Goal: Task Accomplishment & Management: Manage account settings

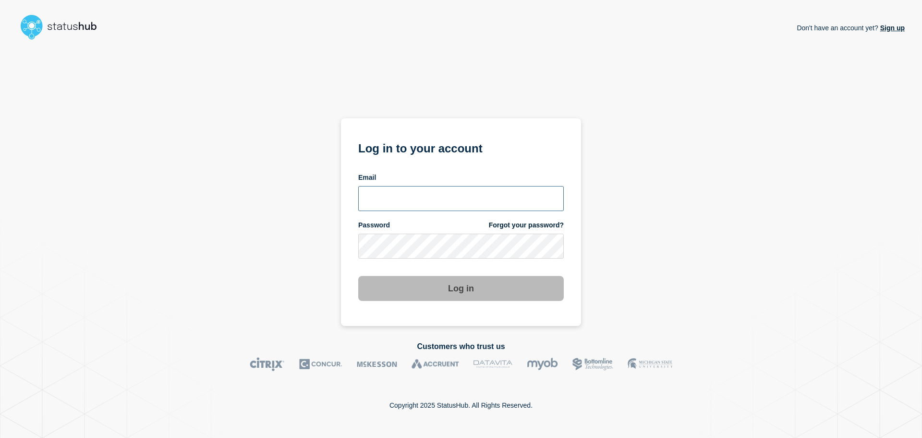
type input "[PERSON_NAME][EMAIL_ADDRESS][PERSON_NAME][DOMAIN_NAME]"
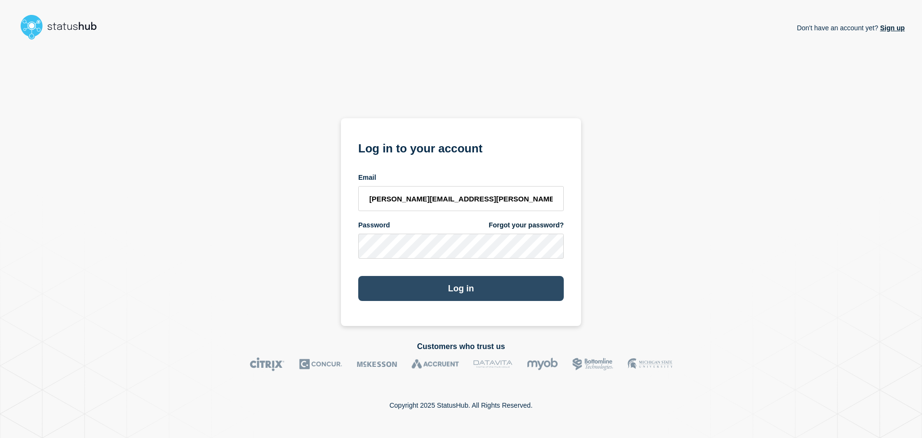
click at [443, 293] on button "Log in" at bounding box center [461, 288] width 206 height 25
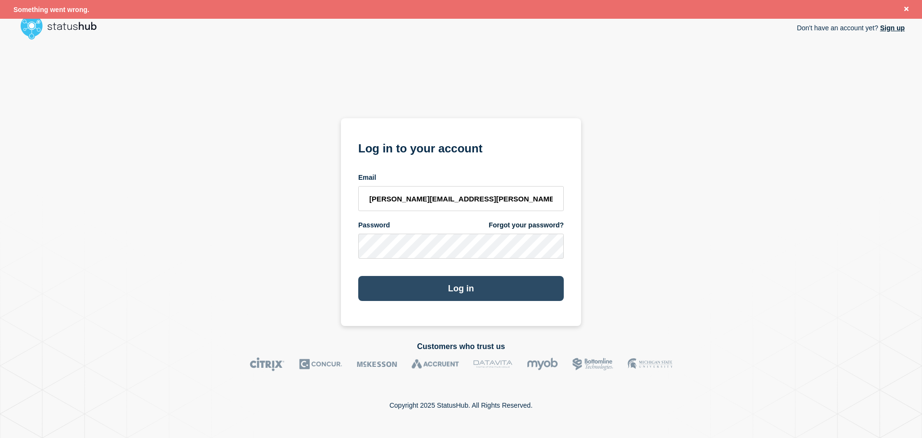
click at [453, 291] on button "Log in" at bounding box center [461, 288] width 206 height 25
click at [468, 288] on button "Log in" at bounding box center [461, 288] width 206 height 25
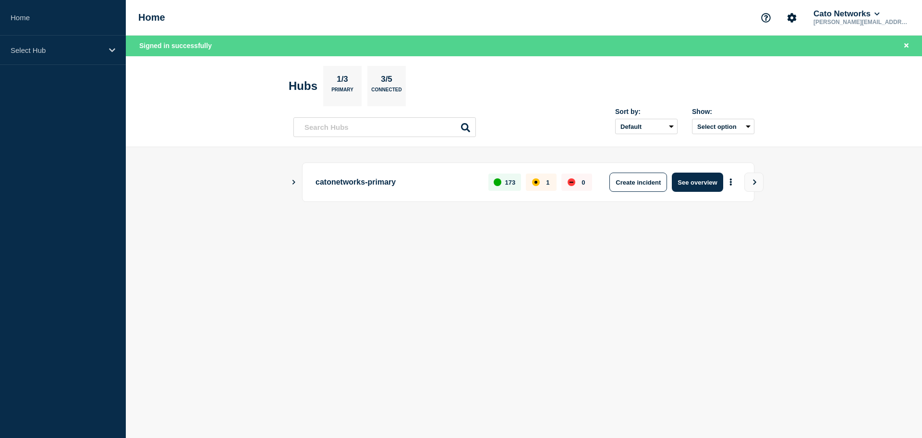
click at [294, 180] on icon "Show Connected Hubs" at bounding box center [294, 181] width 6 height 5
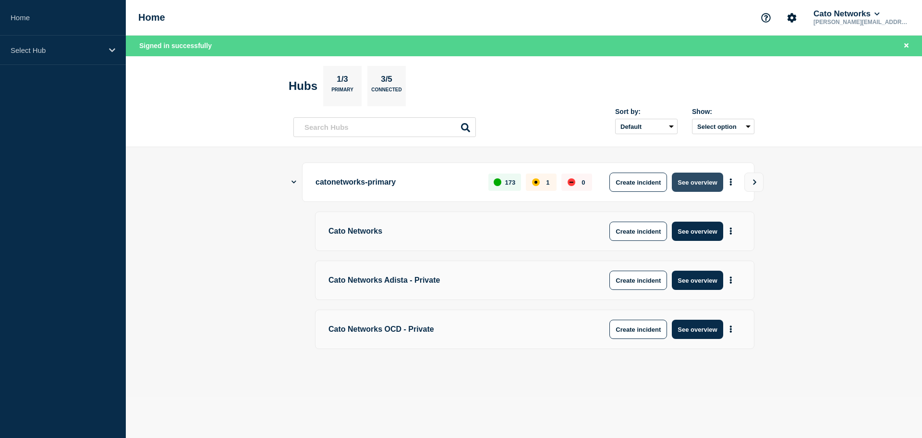
click at [701, 184] on button "See overview" at bounding box center [697, 181] width 51 height 19
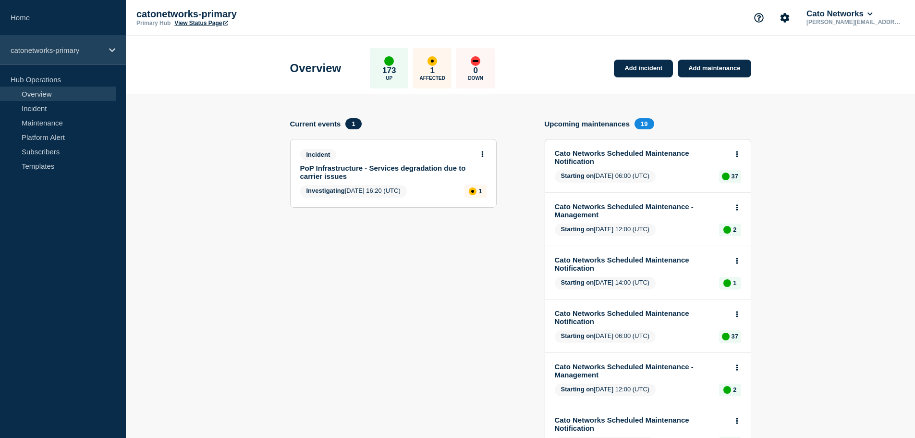
click at [49, 48] on p "catonetworks-primary" at bounding box center [57, 50] width 92 height 8
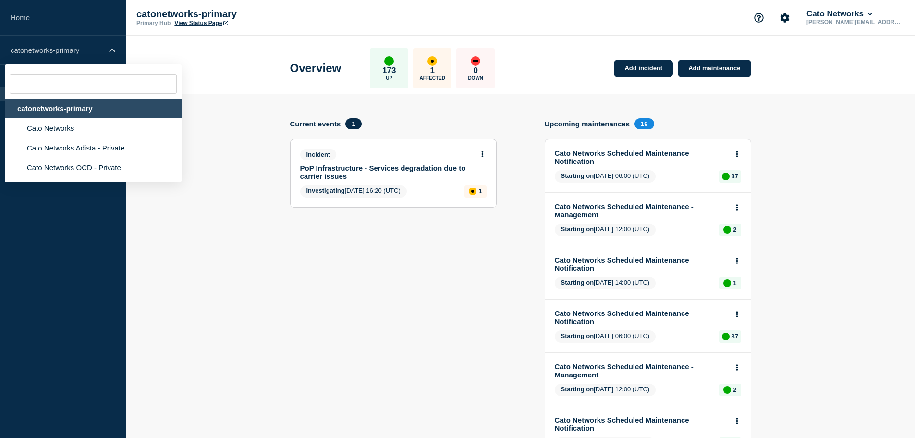
click at [65, 109] on div "catonetworks-primary" at bounding box center [93, 108] width 177 height 20
click at [378, 280] on section "Current events 1 Incident PoP Infrastructure - Services degradation due to carr…" at bounding box center [393, 422] width 207 height 608
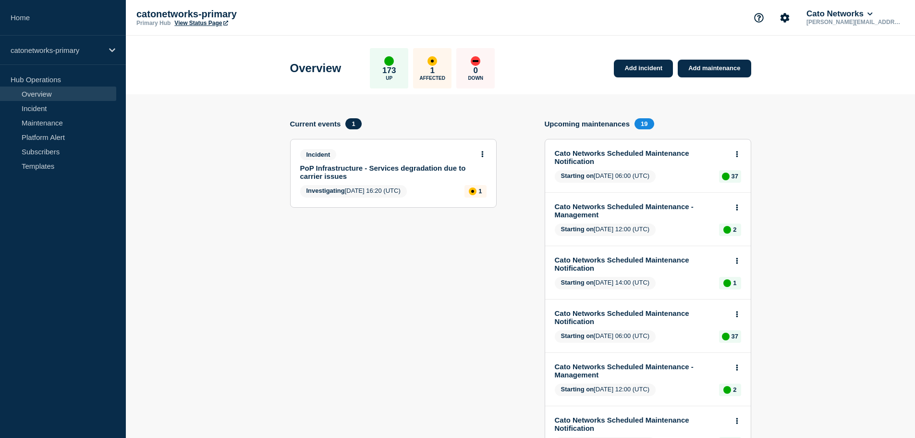
click at [377, 169] on link "PoP Infrastructure - Services degradation due to carrier issues" at bounding box center [386, 172] width 173 height 16
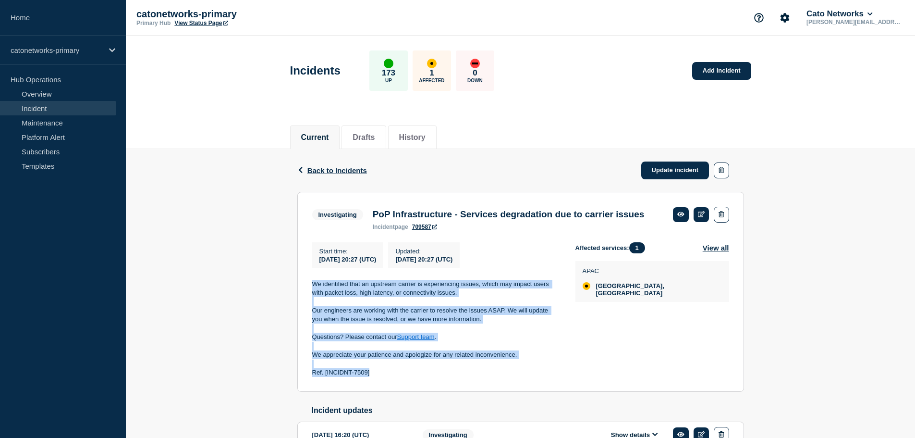
drag, startPoint x: 311, startPoint y: 298, endPoint x: 508, endPoint y: 390, distance: 217.3
click at [508, 390] on section "Investigating PoP Infrastructure - Services degradation due to carrier issues i…" at bounding box center [520, 292] width 447 height 200
copy div "We identified that an upstream carrier is experiencing issues, which may impact…"
click at [673, 172] on link "Update incident" at bounding box center [675, 170] width 68 height 18
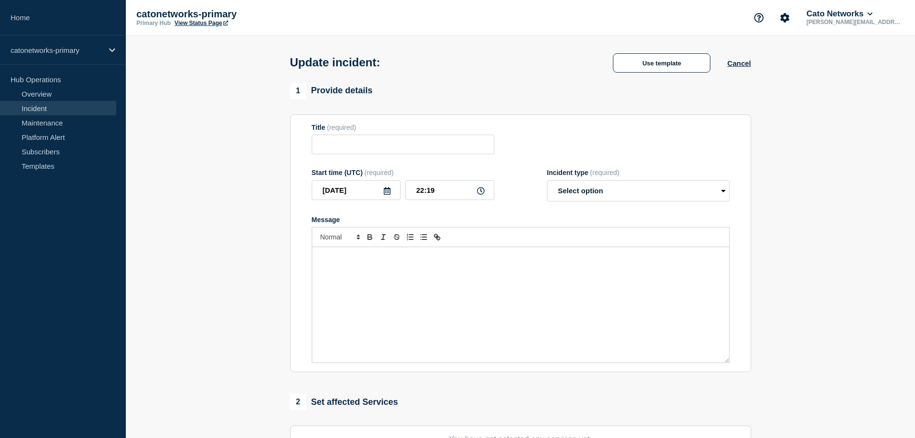
type input "PoP Infrastructure - Services degradation due to carrier issues"
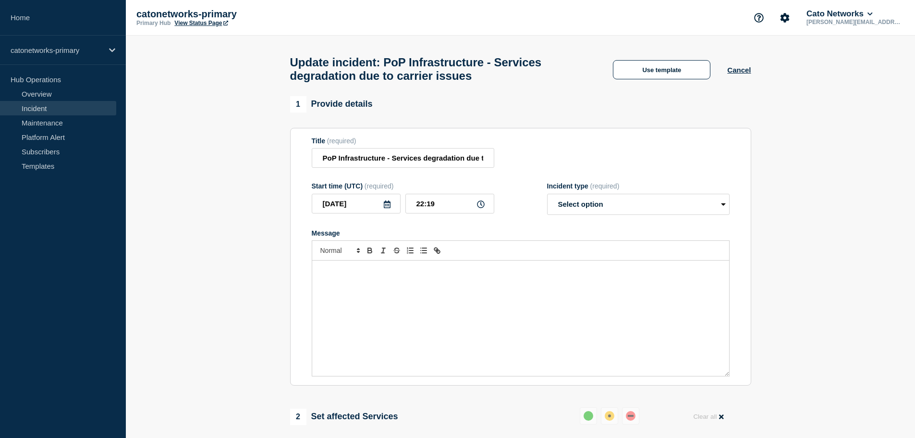
click at [446, 299] on div "Message" at bounding box center [520, 317] width 417 height 115
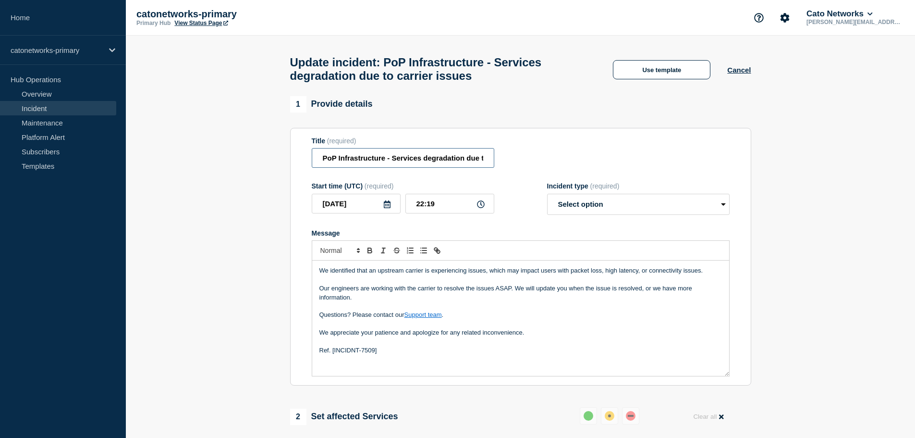
click at [439, 163] on input "PoP Infrastructure - Services degradation due to carrier issues" at bounding box center [403, 158] width 183 height 20
drag, startPoint x: 322, startPoint y: 160, endPoint x: 618, endPoint y: 187, distance: 297.1
click at [618, 187] on form "Title (required) PoP Infrastructure - Services degradation due to carrier issue…" at bounding box center [521, 257] width 418 height 240
click at [673, 73] on button "Use template" at bounding box center [662, 69] width 98 height 19
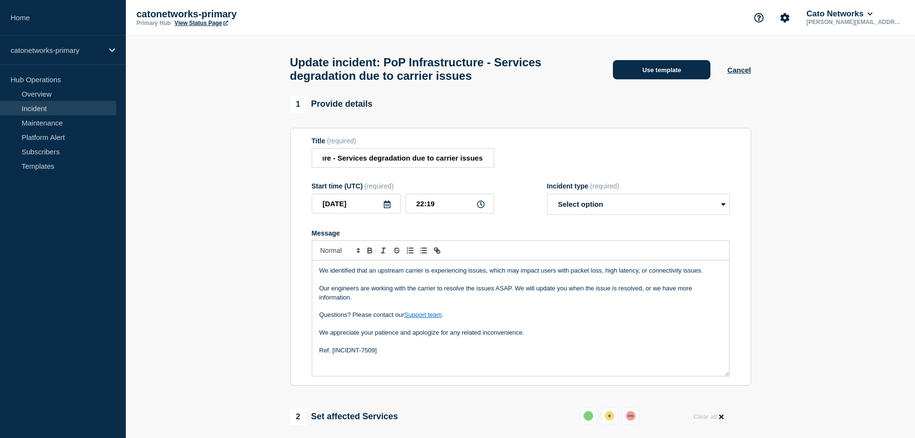
scroll to position [0, 0]
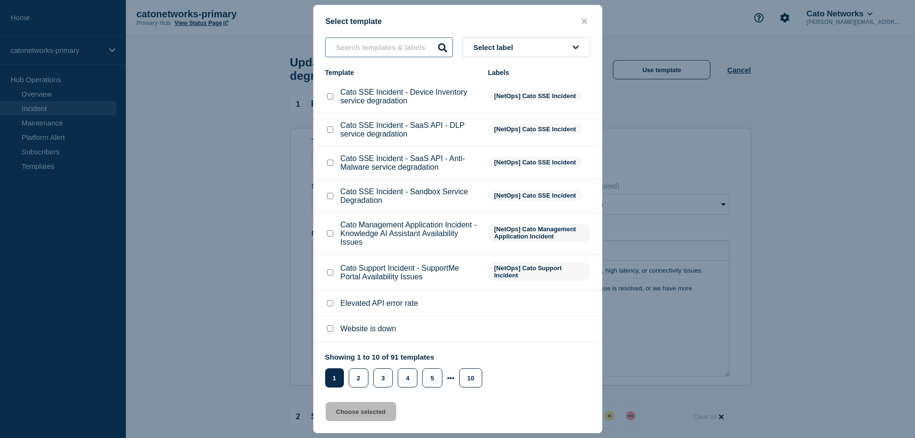
click at [358, 47] on input "text" at bounding box center [389, 47] width 128 height 20
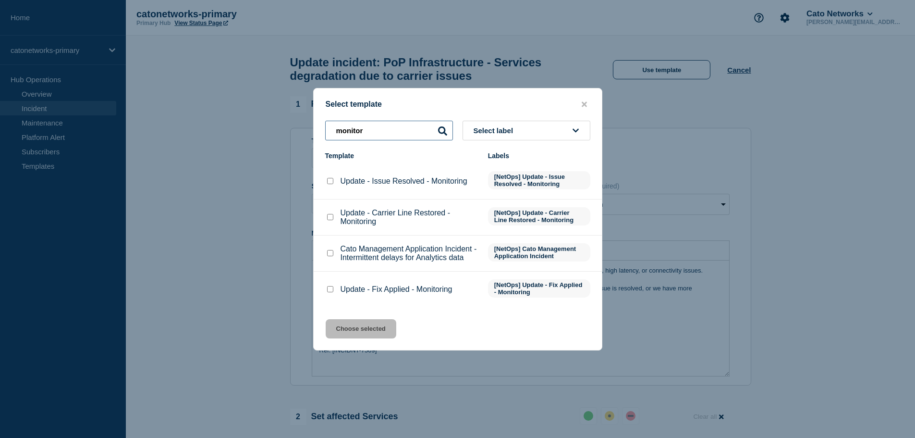
type input "monitor"
click at [332, 180] on input "Update - Issue Resolved - Monitoring checkbox" at bounding box center [330, 181] width 6 height 6
checkbox input "true"
click at [360, 328] on button "Choose selected" at bounding box center [361, 328] width 71 height 19
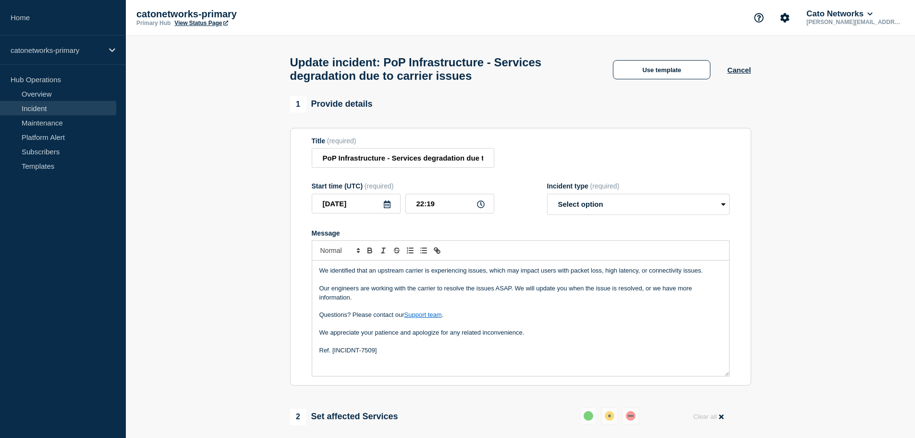
select select "monitoring"
radio input "false"
radio input "true"
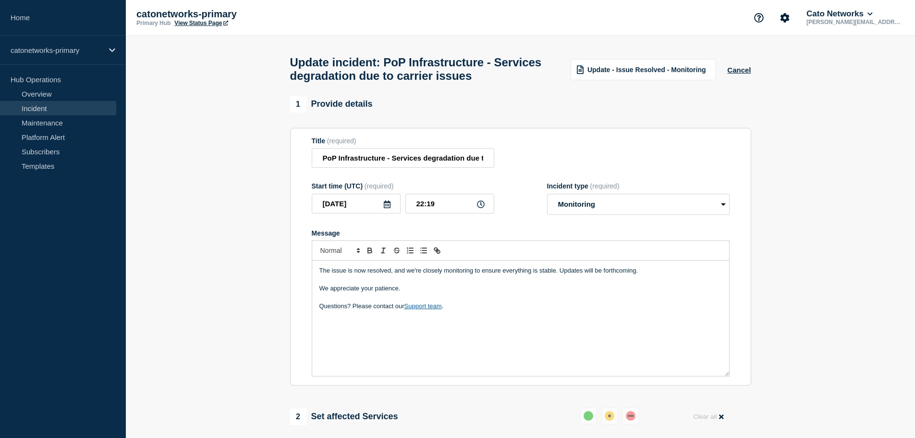
click at [457, 310] on p "Questions? Please contact our Support team ." at bounding box center [520, 306] width 403 height 9
click at [580, 205] on select "Select option Investigating Identified Monitoring Resolved" at bounding box center [638, 204] width 183 height 21
select select "identified"
click at [547, 198] on select "Select option Investigating Identified Monitoring Resolved" at bounding box center [638, 204] width 183 height 21
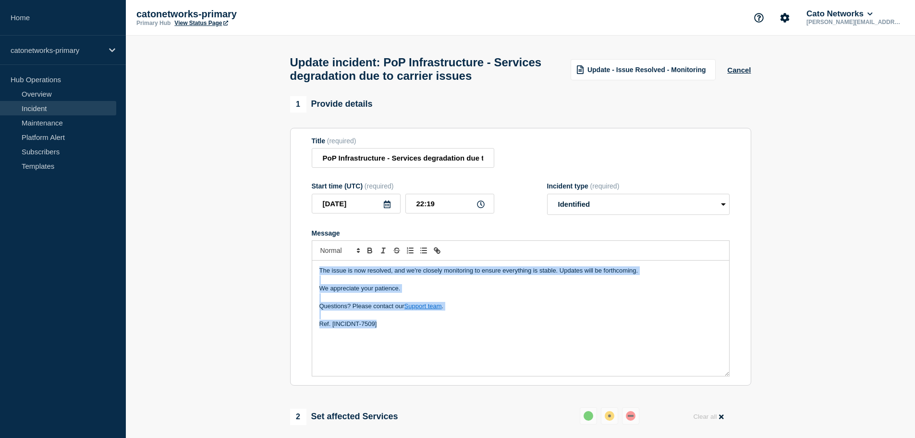
drag, startPoint x: 412, startPoint y: 334, endPoint x: 285, endPoint y: 275, distance: 139.9
copy div "The issue is now resolved, and we're closely monitoring to ensure everything is…"
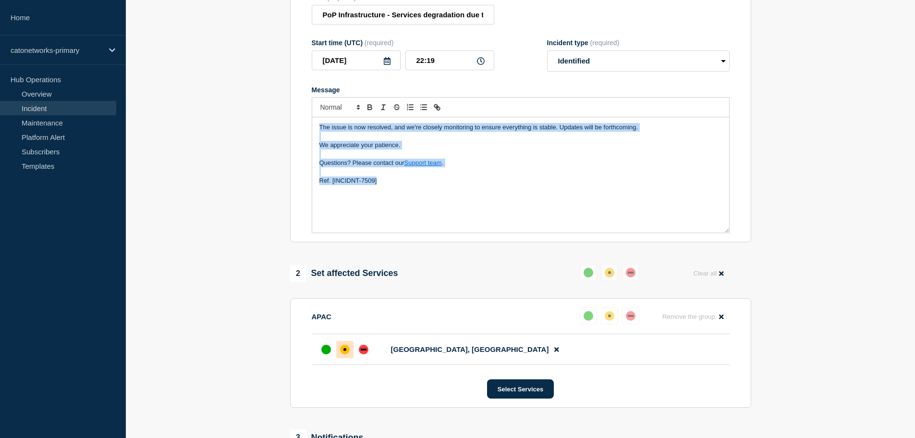
scroll to position [144, 0]
click at [520, 390] on button "Select Services" at bounding box center [520, 387] width 67 height 19
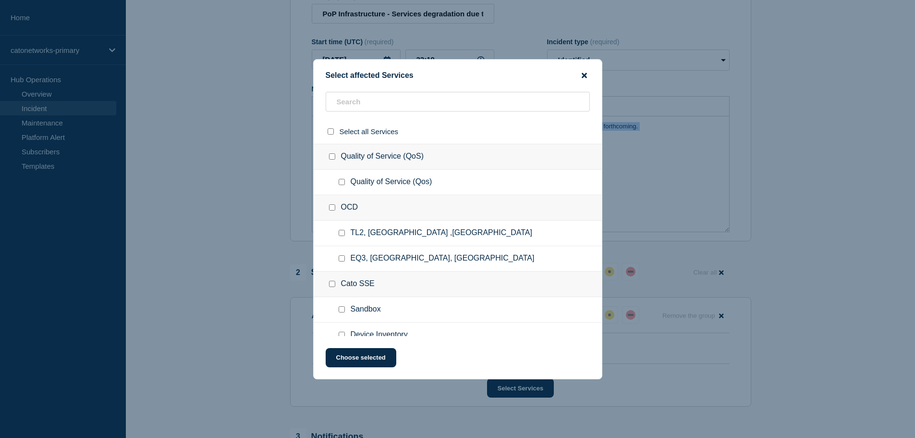
click at [587, 74] on icon "close button" at bounding box center [584, 75] width 5 height 5
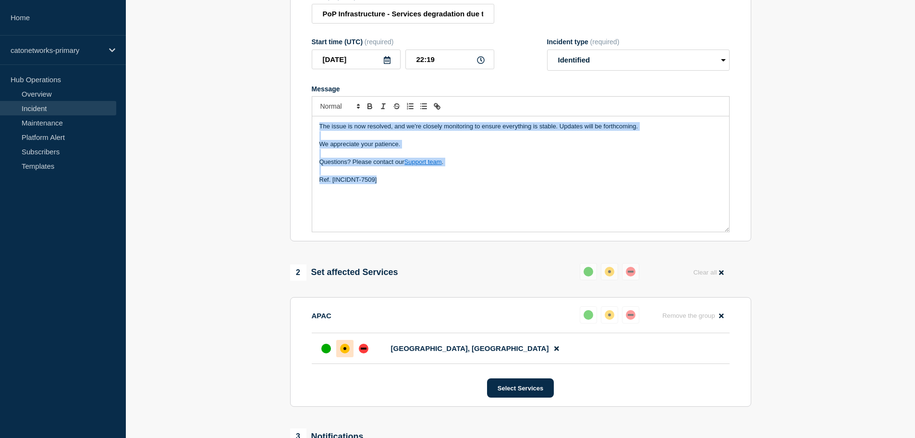
scroll to position [336, 0]
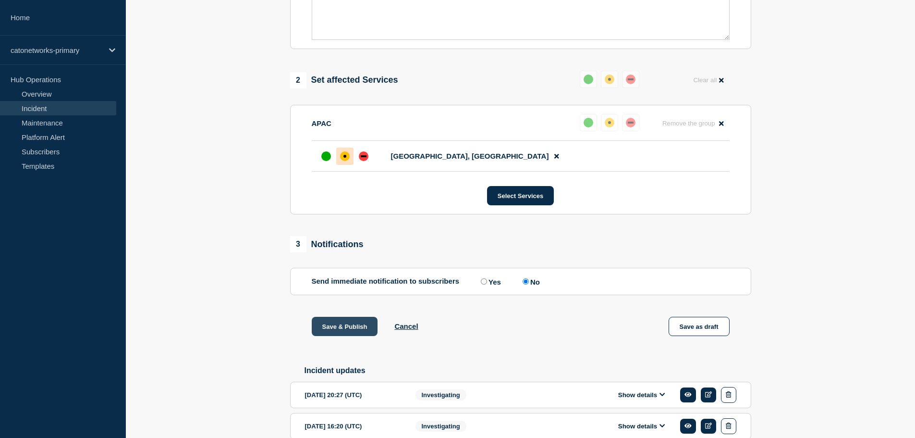
click at [349, 328] on button "Save & Publish" at bounding box center [345, 326] width 66 height 19
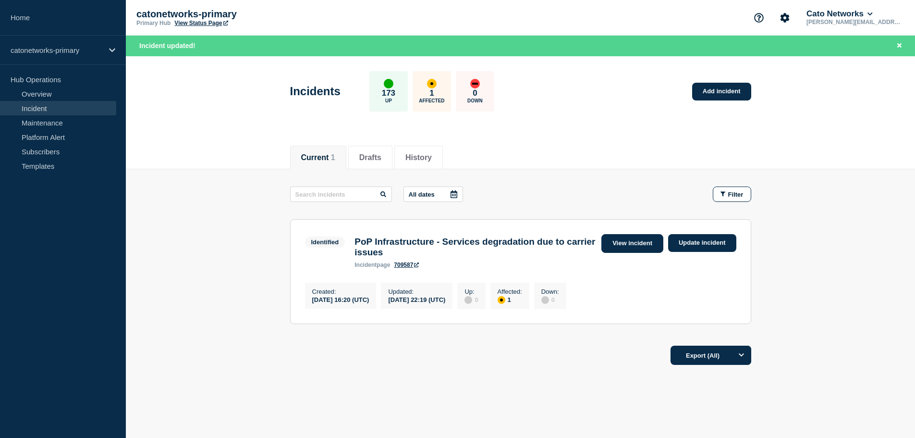
click at [641, 245] on link "View incident" at bounding box center [632, 243] width 62 height 19
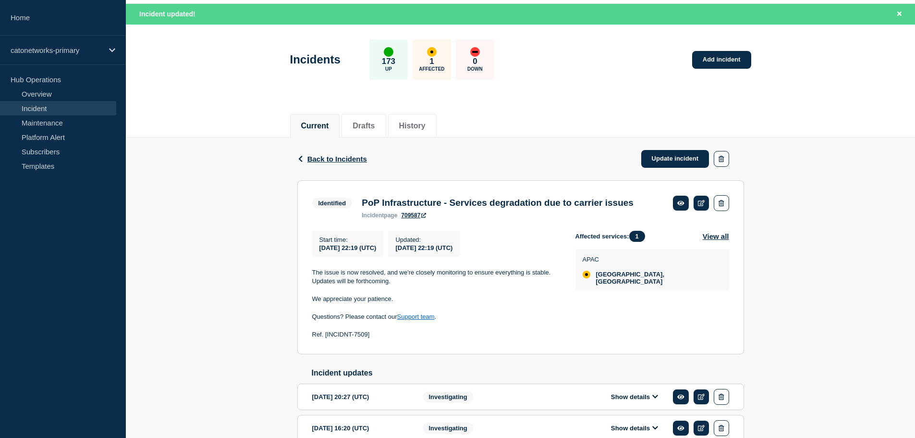
scroll to position [96, 0]
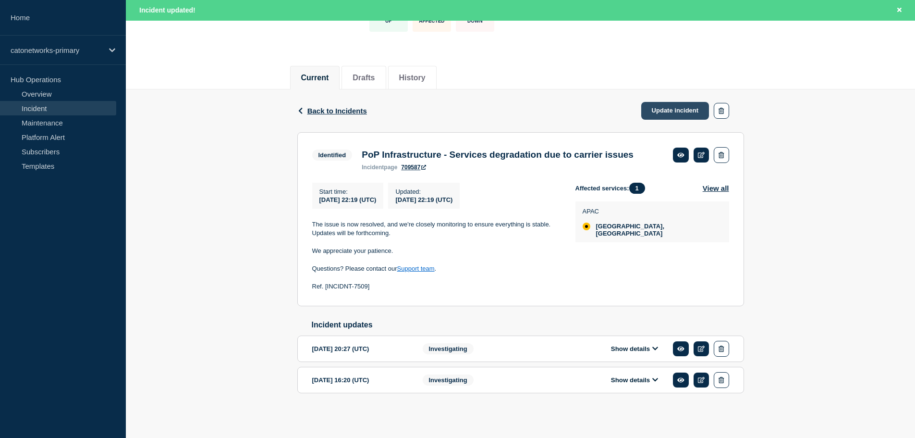
click at [670, 102] on link "Update incident" at bounding box center [675, 111] width 68 height 18
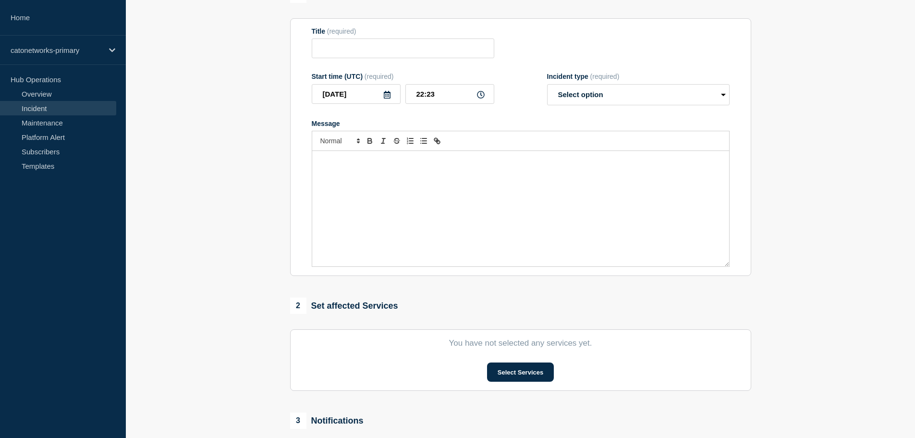
type input "PoP Infrastructure - Services degradation due to carrier issues"
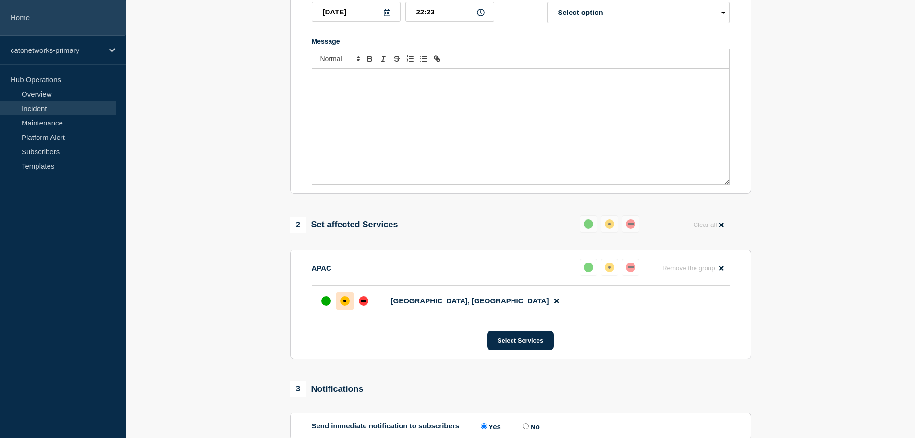
scroll to position [48, 0]
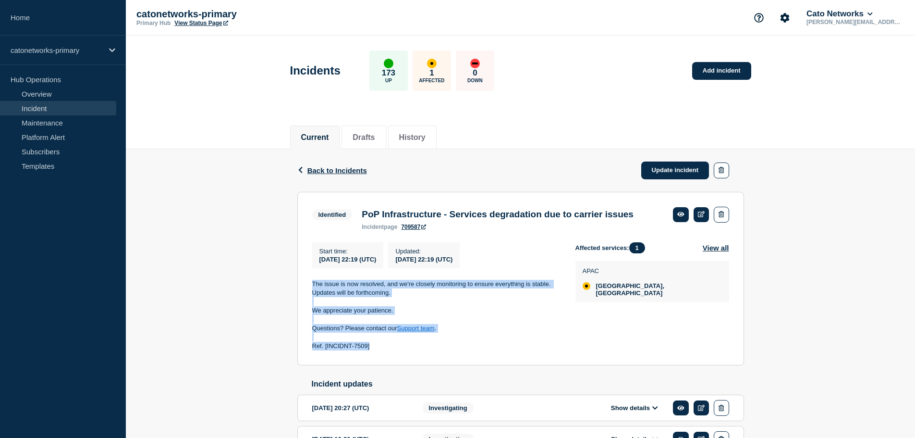
drag, startPoint x: 312, startPoint y: 296, endPoint x: 458, endPoint y: 363, distance: 160.4
click at [458, 351] on div "The issue is now resolved, and we're closely monitoring to ensure everything is…" at bounding box center [436, 315] width 248 height 71
copy div "The issue is now resolved, and we're closely monitoring to ensure everything is…"
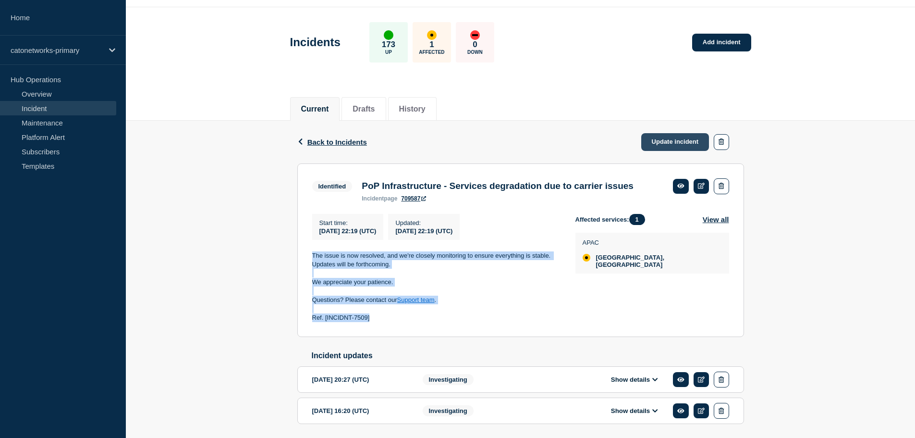
scroll to position [78, 0]
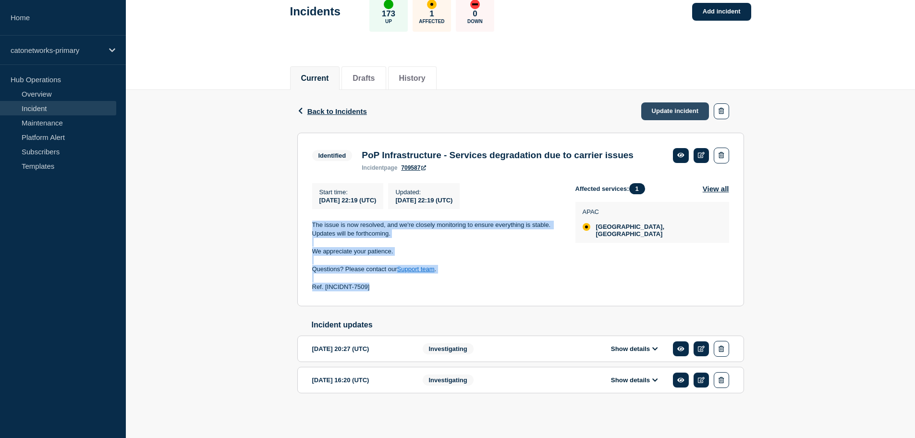
click at [658, 102] on link "Update incident" at bounding box center [675, 111] width 68 height 18
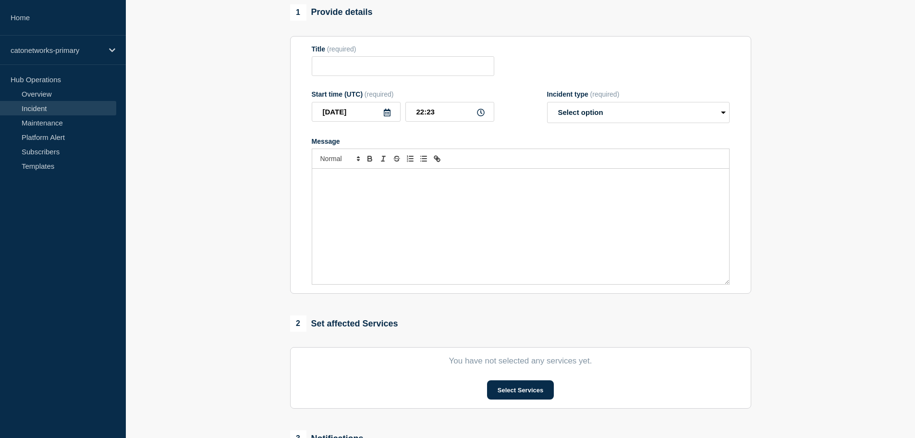
type input "PoP Infrastructure - Services degradation due to carrier issues"
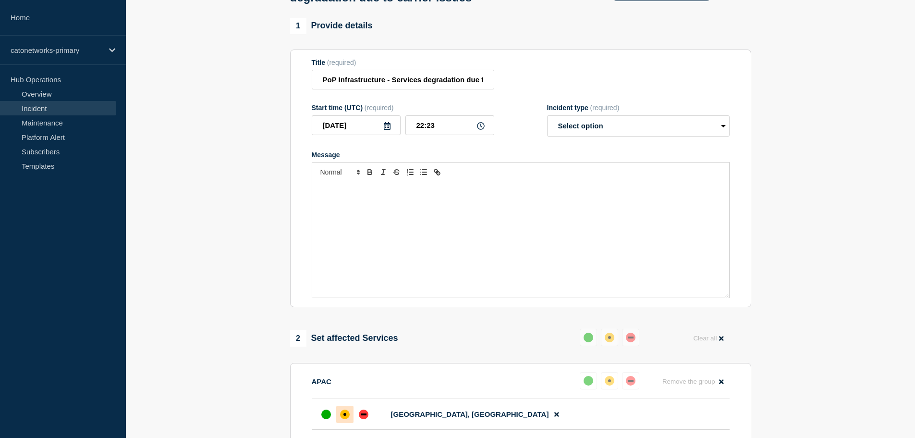
click at [382, 229] on div "Message" at bounding box center [520, 239] width 417 height 115
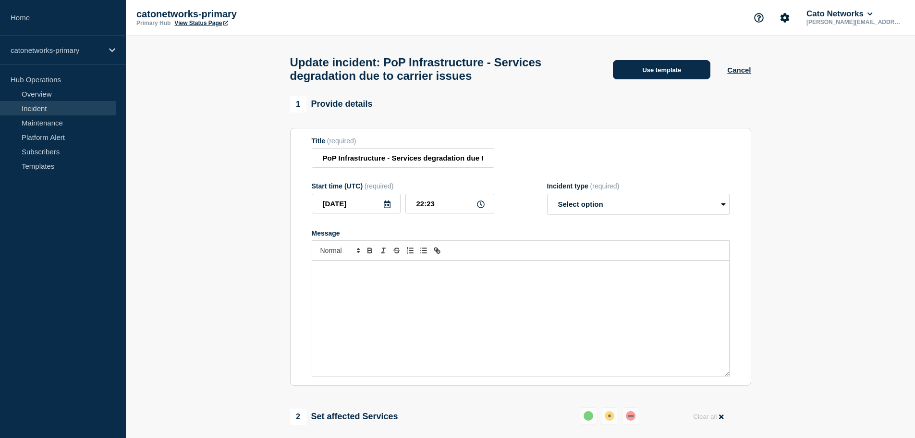
click at [642, 77] on button "Use template" at bounding box center [662, 69] width 98 height 19
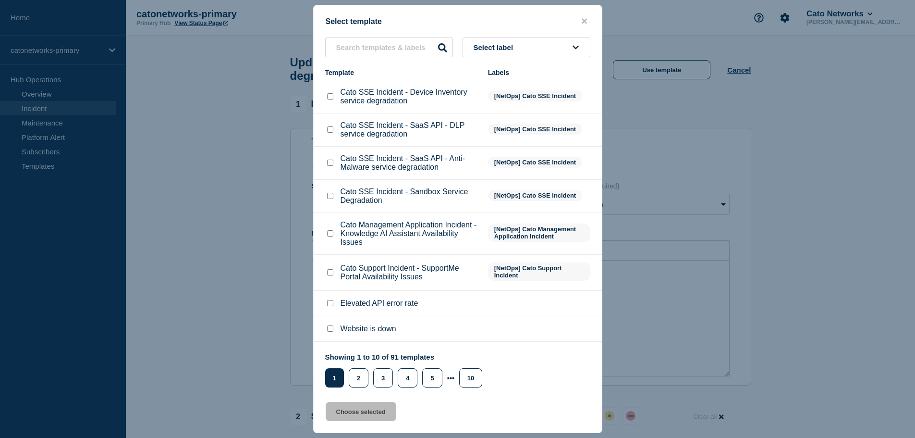
click at [379, 201] on p "Cato SSE Incident - Sandbox Service Degradation" at bounding box center [410, 195] width 138 height 17
click at [344, 49] on input "text" at bounding box center [389, 47] width 128 height 20
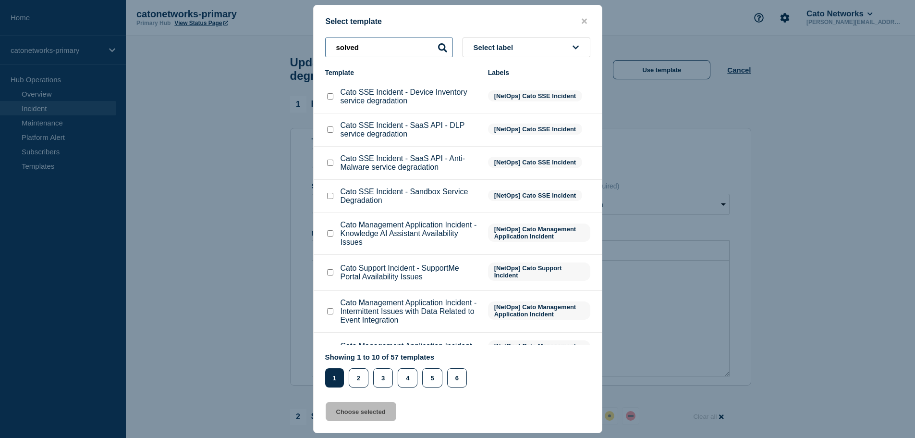
drag, startPoint x: 363, startPoint y: 49, endPoint x: 280, endPoint y: 42, distance: 83.9
click at [280, 42] on div "Select template solved Select label Template Labels Cato SSE Incident - Device …" at bounding box center [457, 219] width 915 height 438
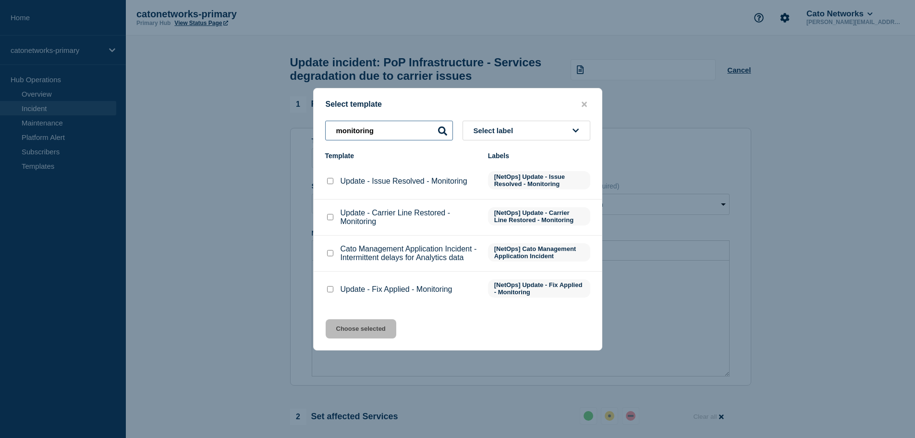
type input "monitoring"
click at [330, 181] on input "Update - Issue Resolved - Monitoring checkbox" at bounding box center [330, 181] width 6 height 6
checkbox input "true"
click at [354, 327] on button "Choose selected" at bounding box center [361, 328] width 71 height 19
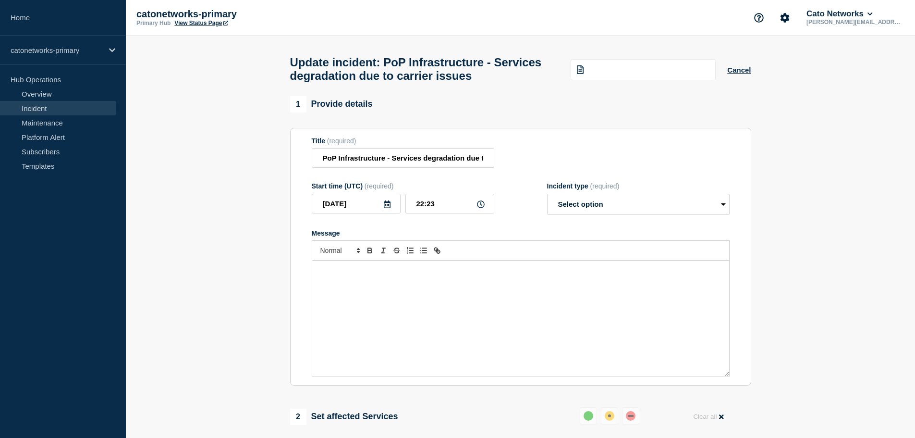
select select "monitoring"
radio input "false"
radio input "true"
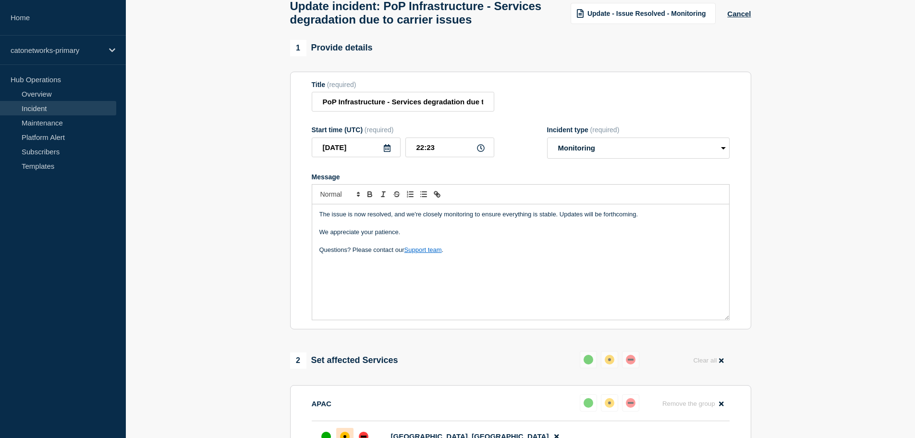
scroll to position [144, 0]
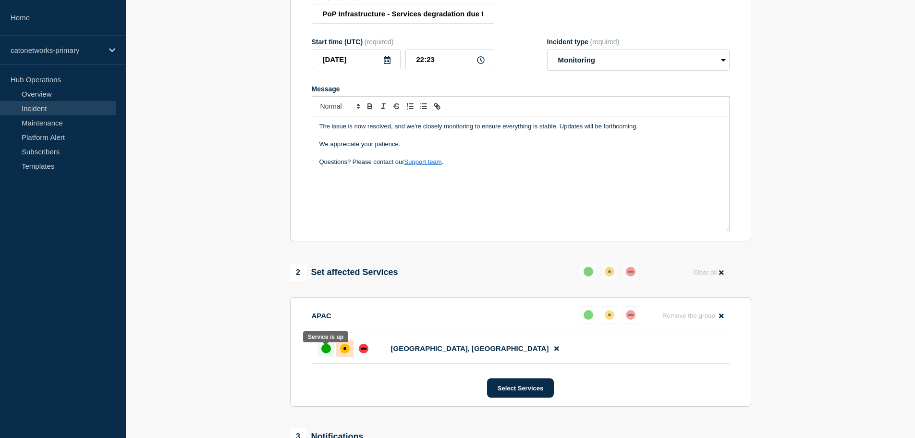
click at [326, 352] on div "up" at bounding box center [326, 348] width 10 height 10
click at [360, 181] on div "The issue is now resolved, and we're closely monitoring to ensure everything is…" at bounding box center [520, 173] width 417 height 115
click at [460, 166] on p "Questions? Please contact our Support team ." at bounding box center [520, 162] width 403 height 9
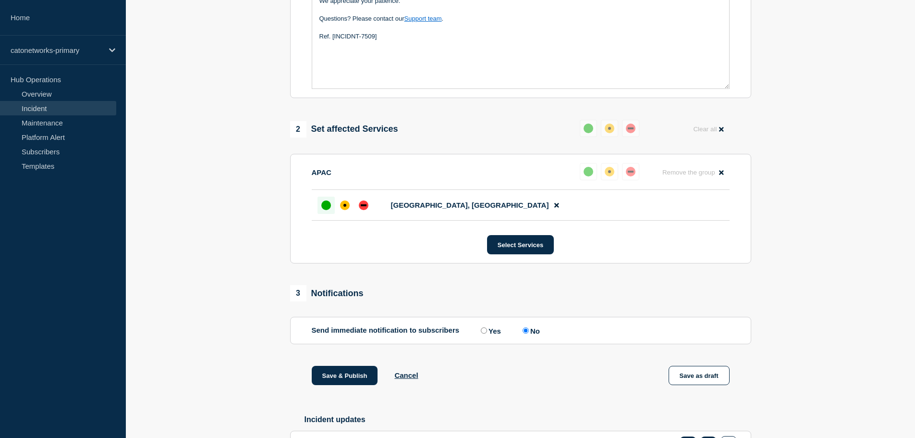
scroll to position [288, 0]
click at [342, 380] on button "Save & Publish" at bounding box center [345, 374] width 66 height 19
